Goal: Transaction & Acquisition: Subscribe to service/newsletter

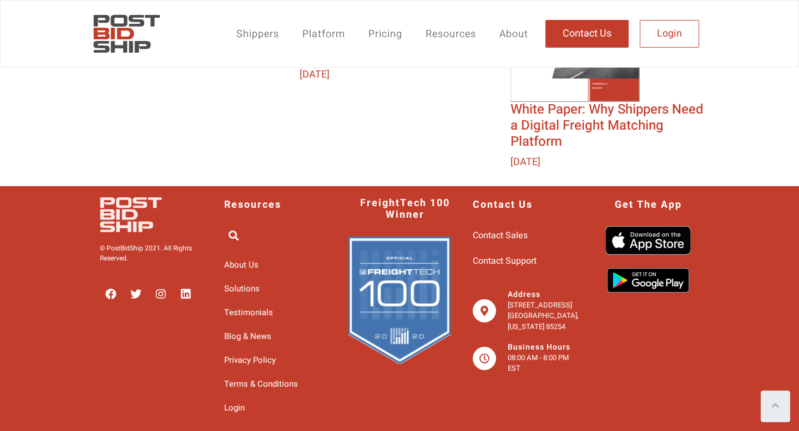
scroll to position [2279, 0]
click at [224, 265] on span "About Us" at bounding box center [241, 265] width 34 height 18
click at [226, 264] on span "About Us" at bounding box center [241, 265] width 34 height 18
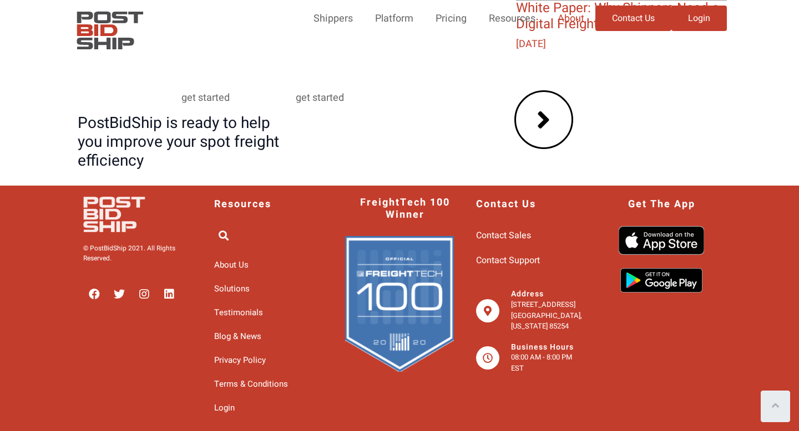
scroll to position [1797, 0]
click at [364, 32] on link "Platform" at bounding box center [394, 19] width 60 height 26
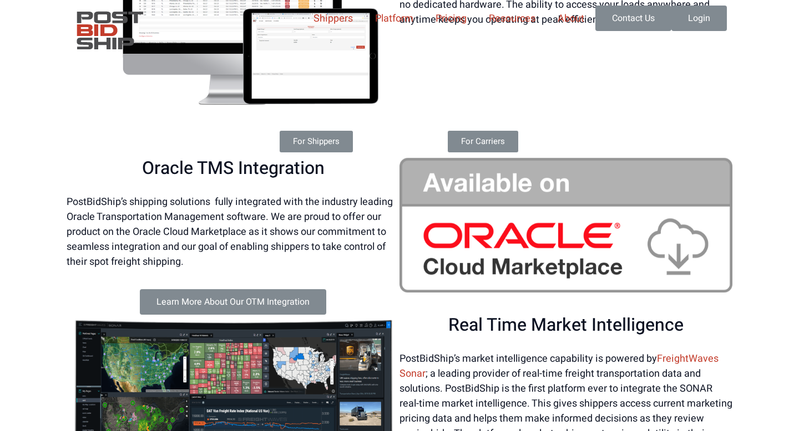
scroll to position [321, 0]
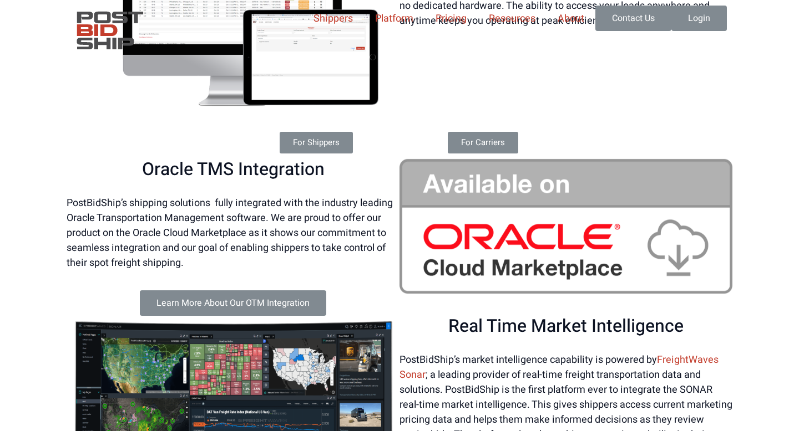
click at [339, 147] on span "For Shippers" at bounding box center [316, 143] width 47 height 8
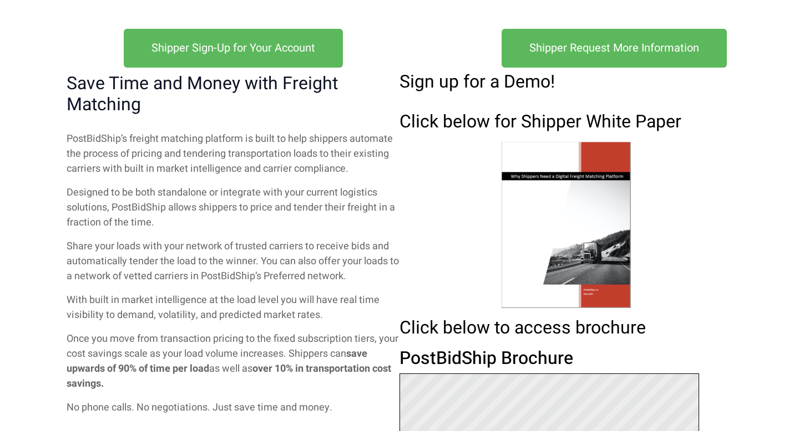
scroll to position [53, 0]
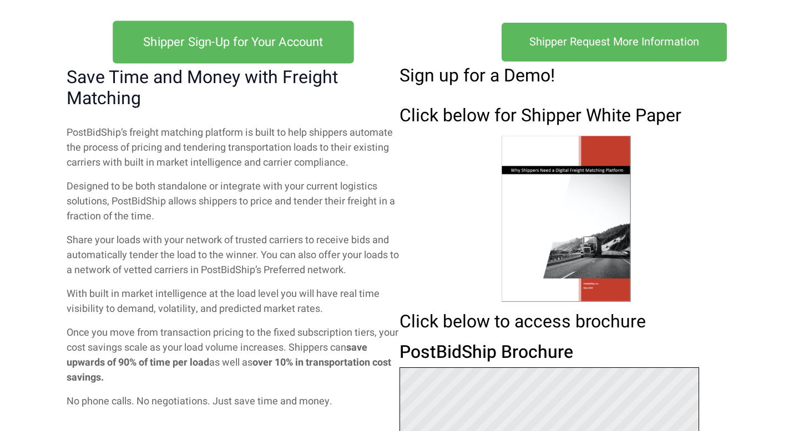
click at [255, 48] on span "Shipper Sign-Up for Your Account" at bounding box center [233, 42] width 180 height 12
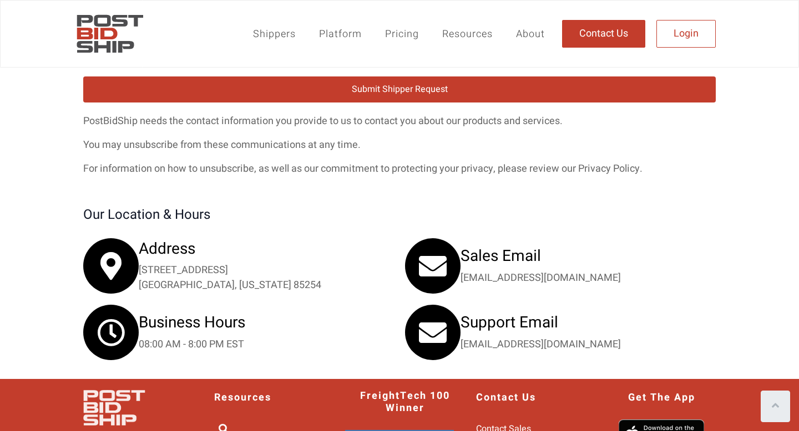
scroll to position [692, 0]
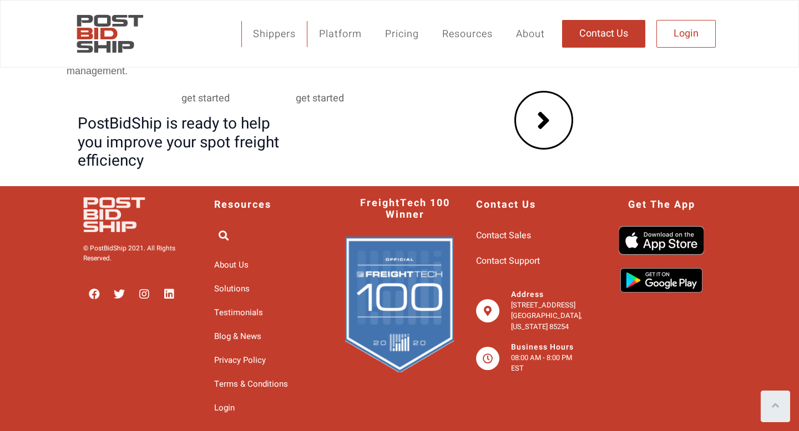
scroll to position [1518, 0]
click at [403, 36] on link "Pricing" at bounding box center [401, 34] width 57 height 26
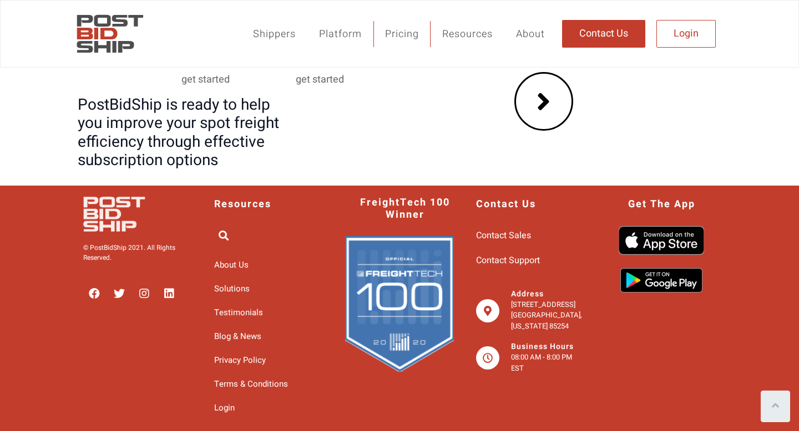
scroll to position [1809, 0]
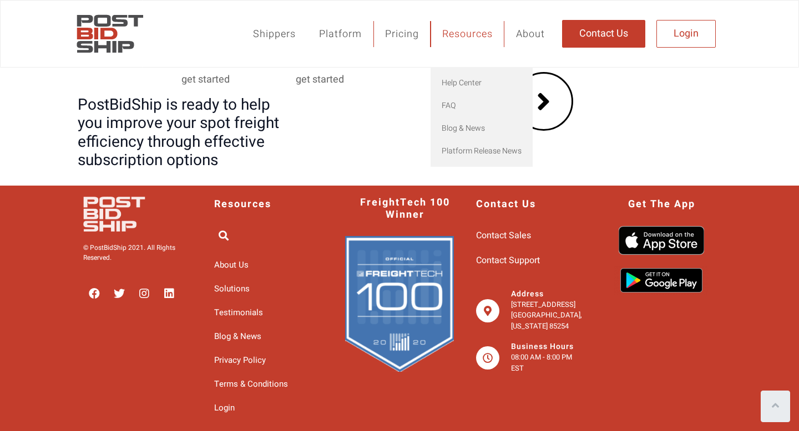
click at [472, 42] on link "Resources" at bounding box center [467, 34] width 74 height 26
